Goal: Navigation & Orientation: Find specific page/section

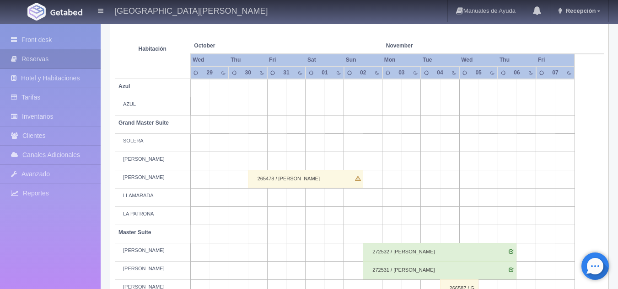
scroll to position [152, 0]
click at [41, 121] on link "Inventarios" at bounding box center [50, 116] width 101 height 19
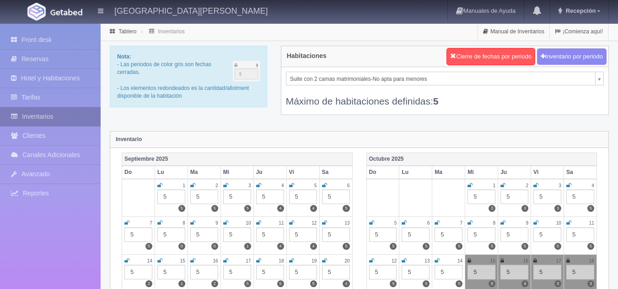
click at [41, 121] on link "Inventarios" at bounding box center [50, 116] width 101 height 19
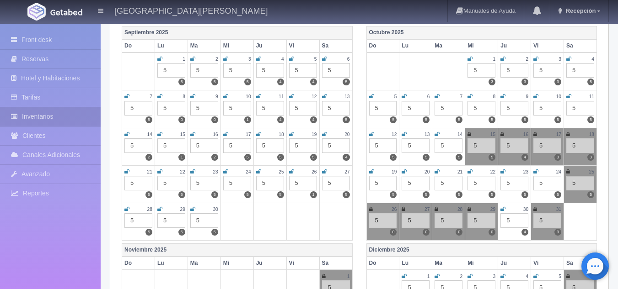
scroll to position [127, 0]
click at [19, 46] on link "Front desk" at bounding box center [50, 40] width 101 height 19
